Goal: Check status

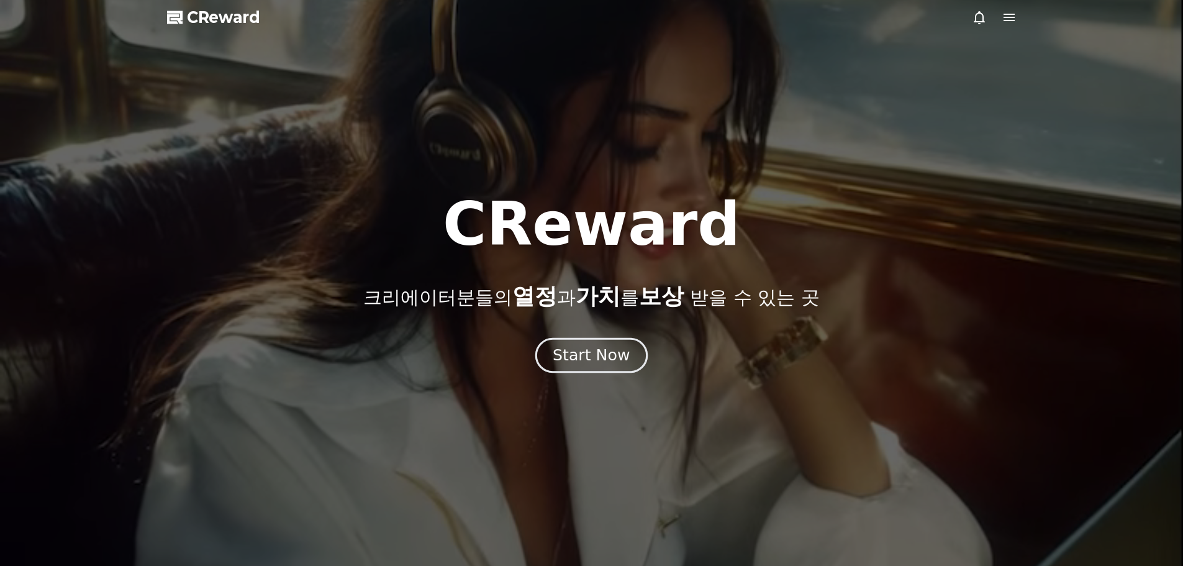
click at [609, 356] on div "Start Now" at bounding box center [591, 355] width 77 height 21
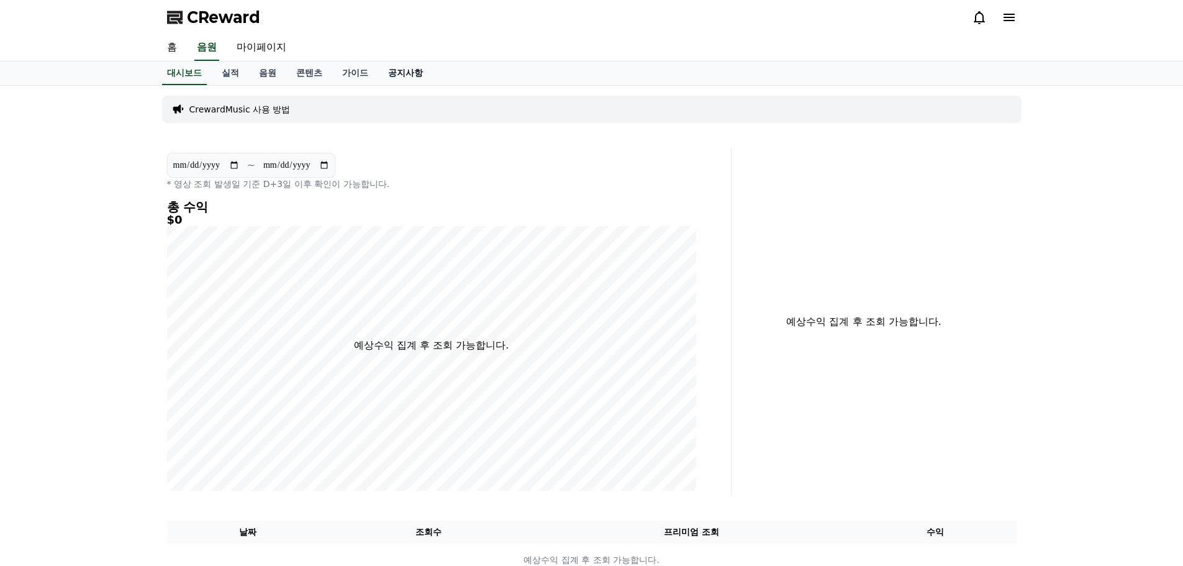
click at [415, 75] on link "공지사항" at bounding box center [405, 73] width 55 height 24
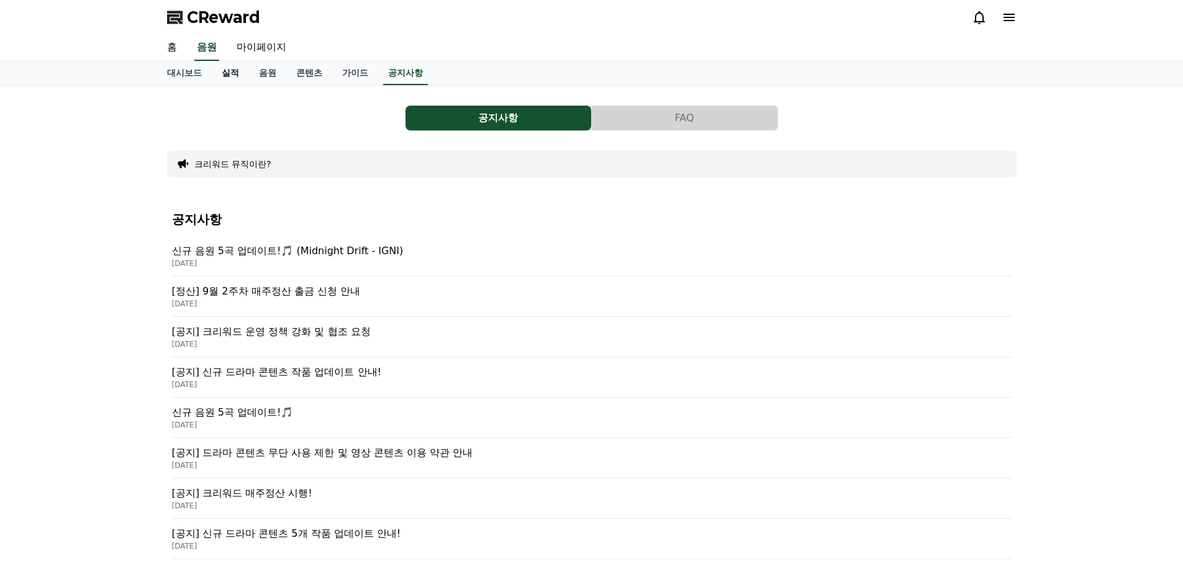
click at [235, 66] on link "실적" at bounding box center [230, 73] width 37 height 24
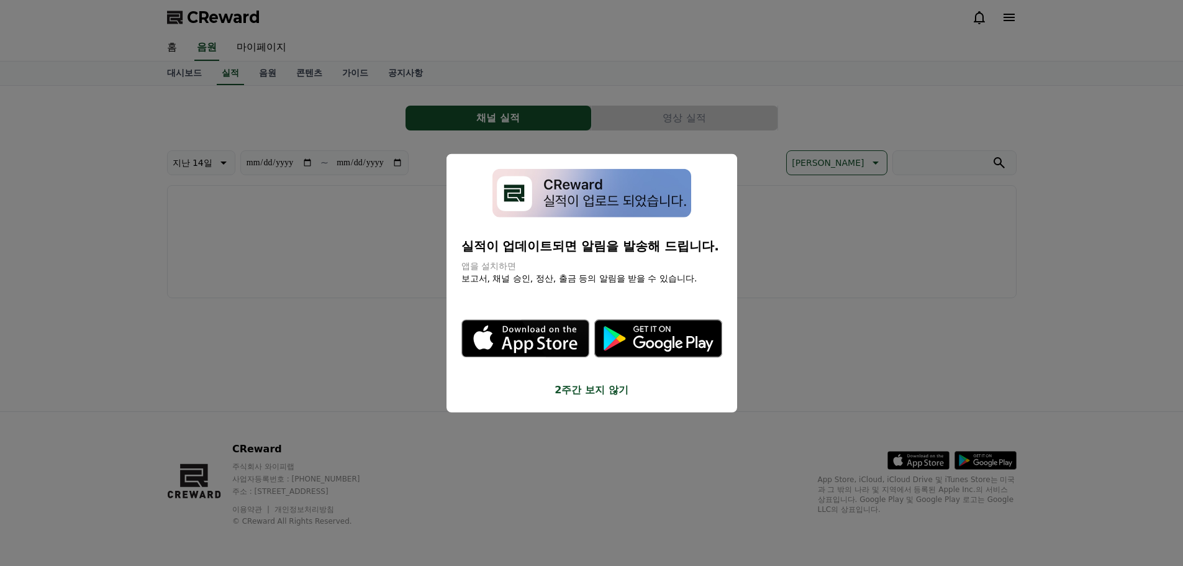
click at [609, 392] on button "2주간 보지 않기" at bounding box center [591, 390] width 261 height 15
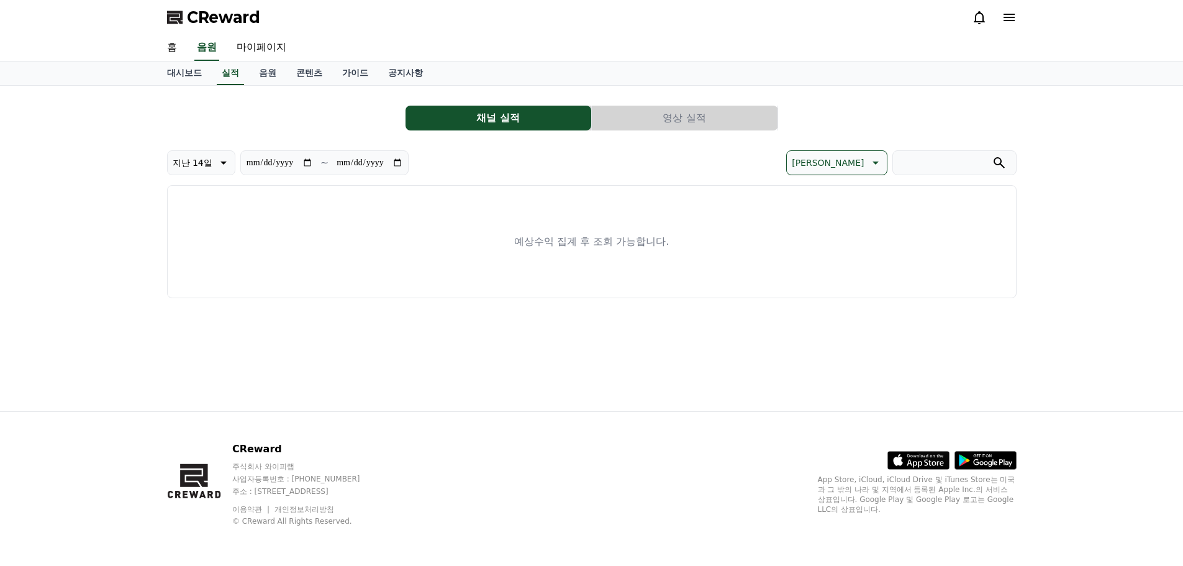
click at [981, 13] on icon at bounding box center [979, 17] width 15 height 15
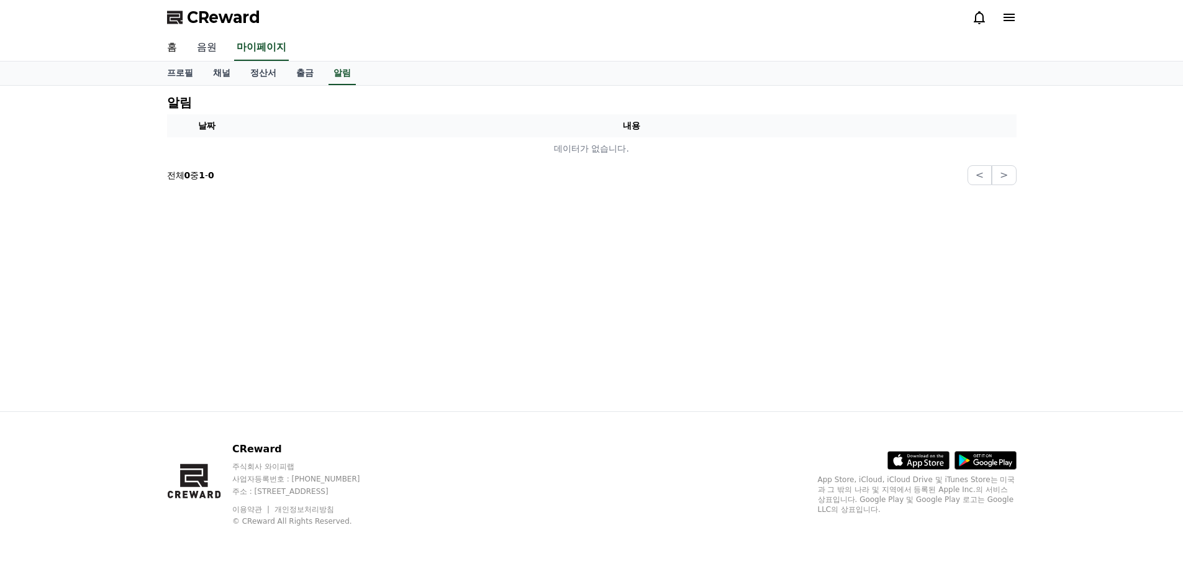
click at [204, 46] on link "음원" at bounding box center [207, 48] width 40 height 26
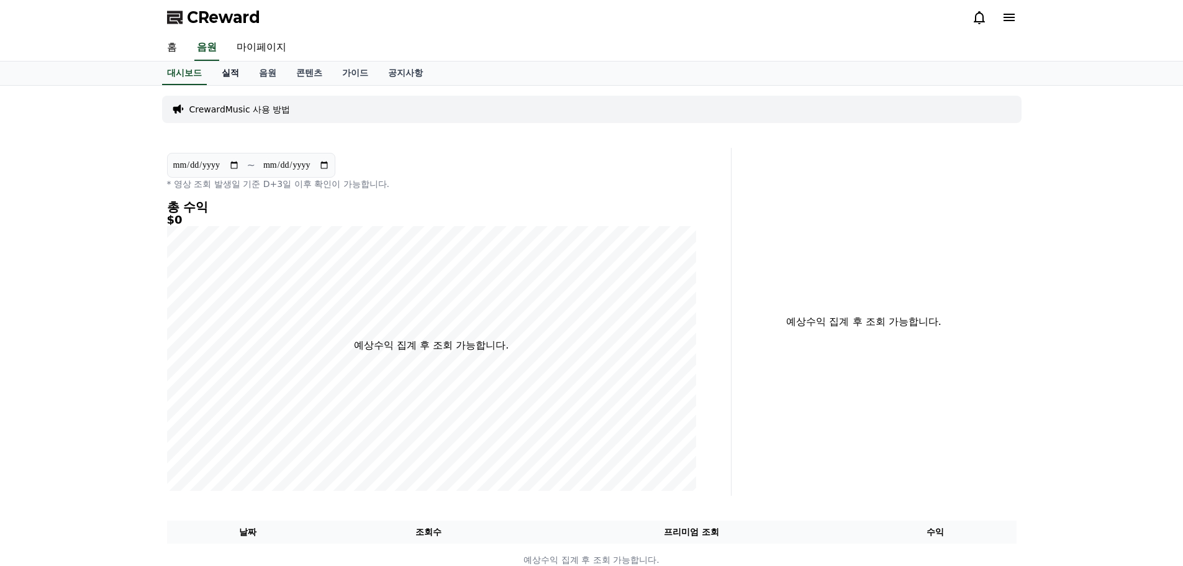
click at [233, 70] on link "실적" at bounding box center [230, 73] width 37 height 24
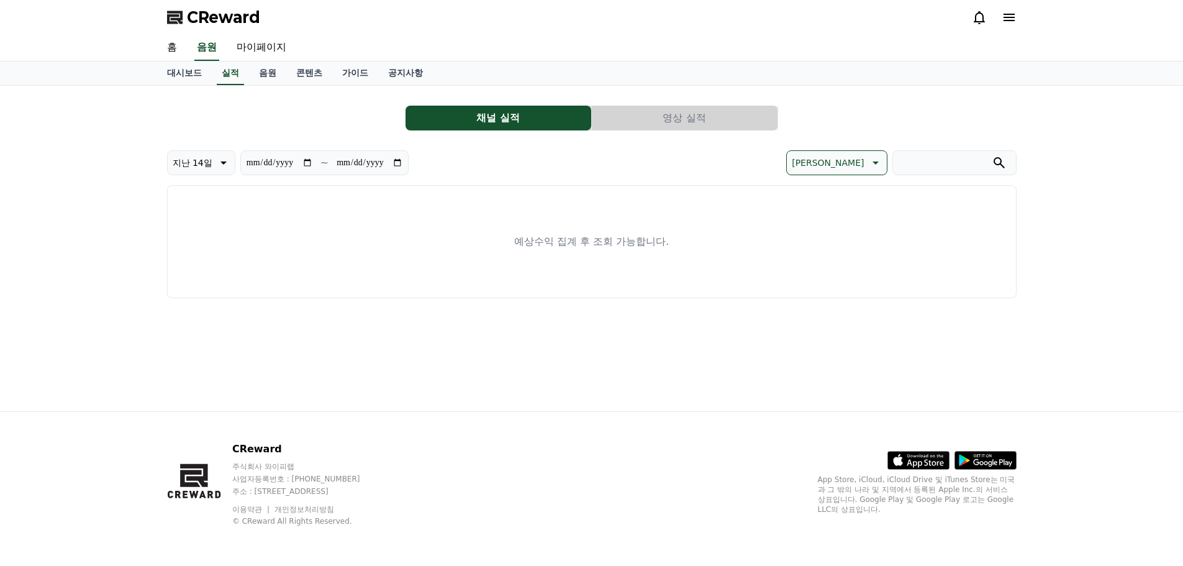
click at [352, 161] on input "**********" at bounding box center [369, 163] width 67 height 14
click at [578, 166] on div "**********" at bounding box center [379, 162] width 425 height 25
click at [670, 127] on button "영상 실적" at bounding box center [685, 118] width 186 height 25
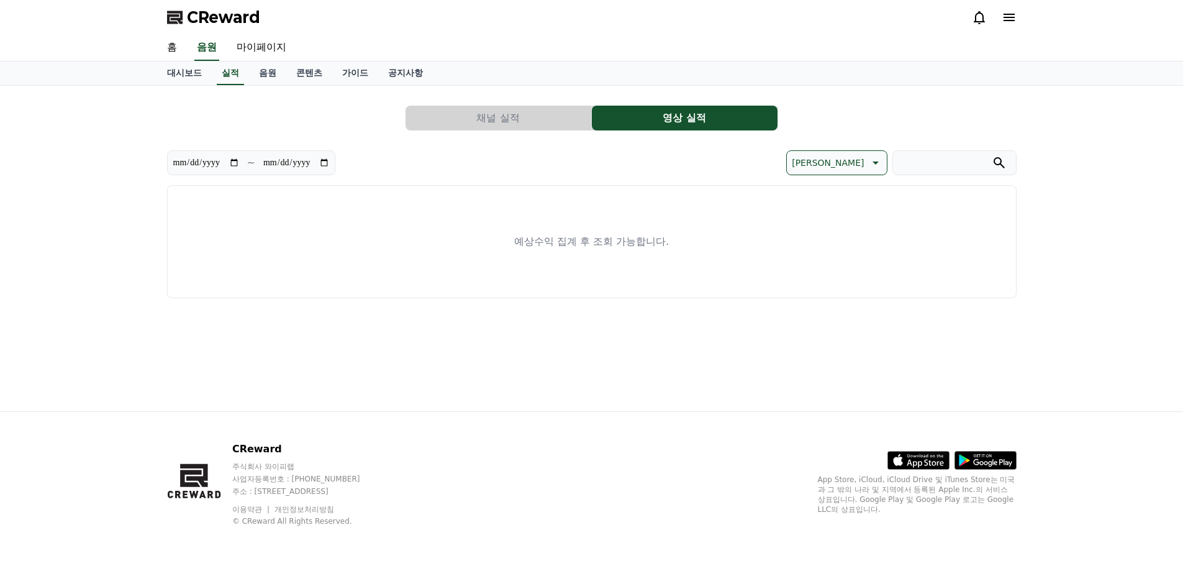
click at [540, 119] on button "채널 실적" at bounding box center [499, 118] width 186 height 25
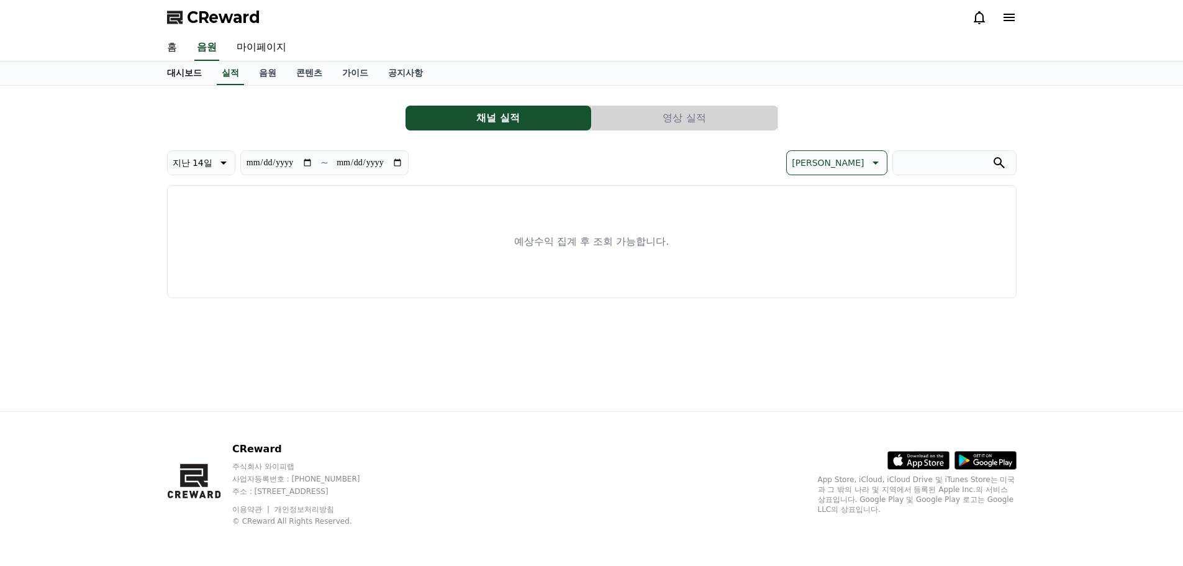
click at [178, 76] on link "대시보드" at bounding box center [184, 73] width 55 height 24
